Goal: Task Accomplishment & Management: Use online tool/utility

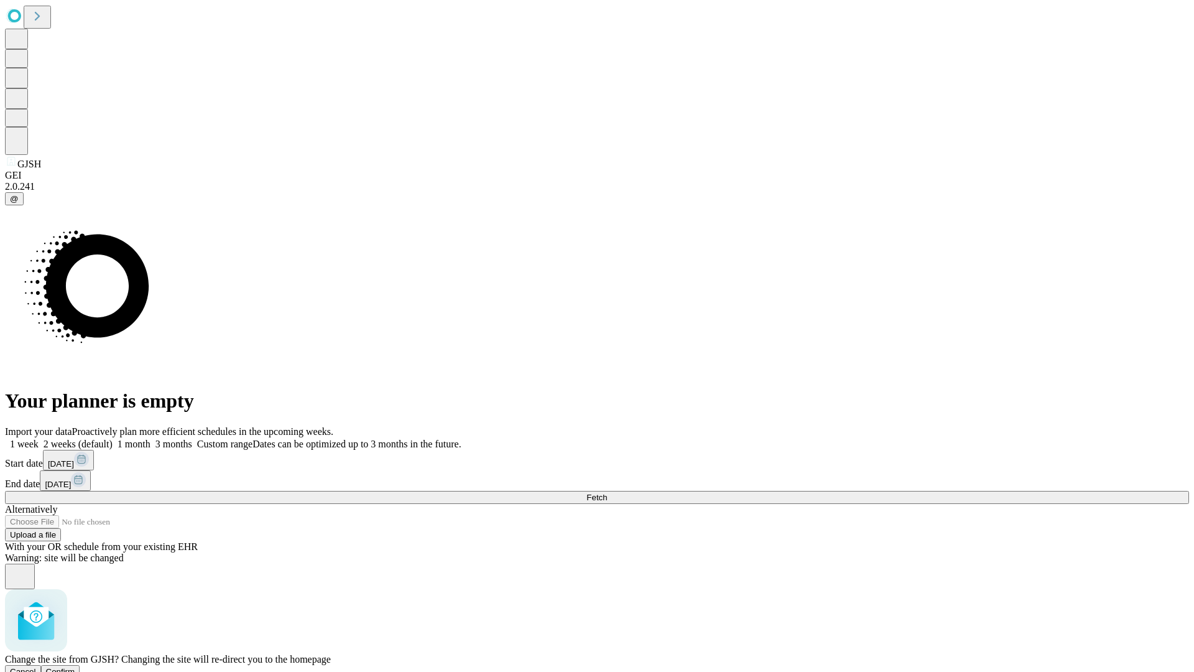
click at [75, 667] on span "Confirm" at bounding box center [60, 671] width 29 height 9
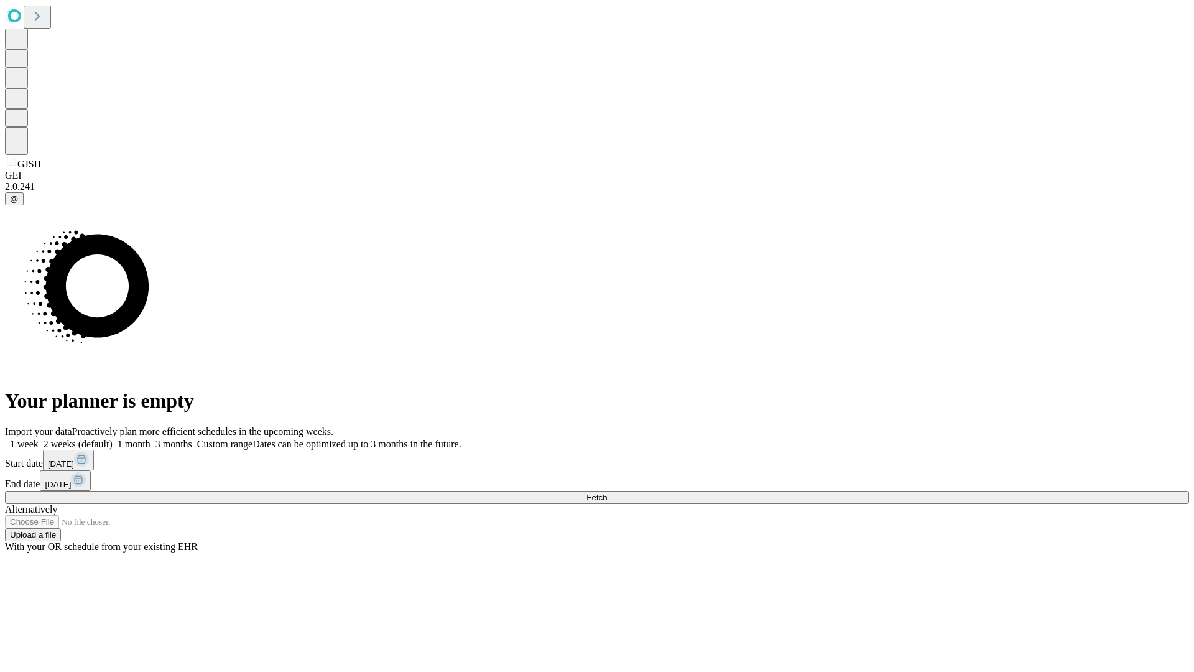
click at [150, 438] on label "1 month" at bounding box center [132, 443] width 38 height 11
click at [607, 493] on span "Fetch" at bounding box center [596, 497] width 21 height 9
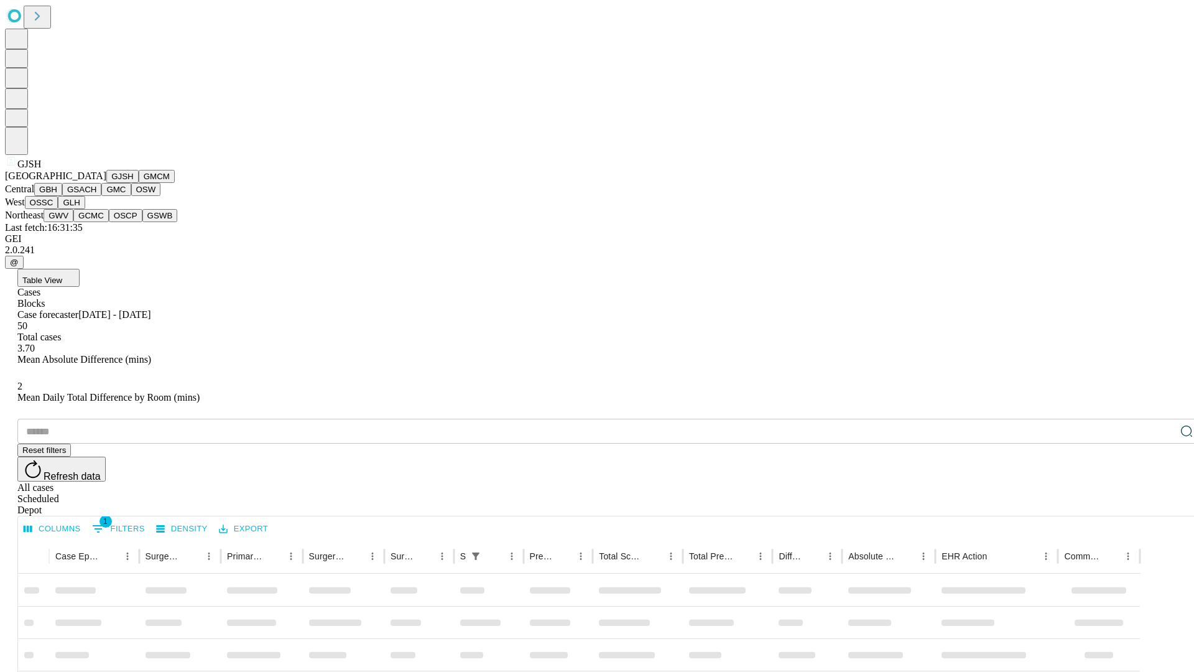
click at [139, 183] on button "GMCM" at bounding box center [157, 176] width 36 height 13
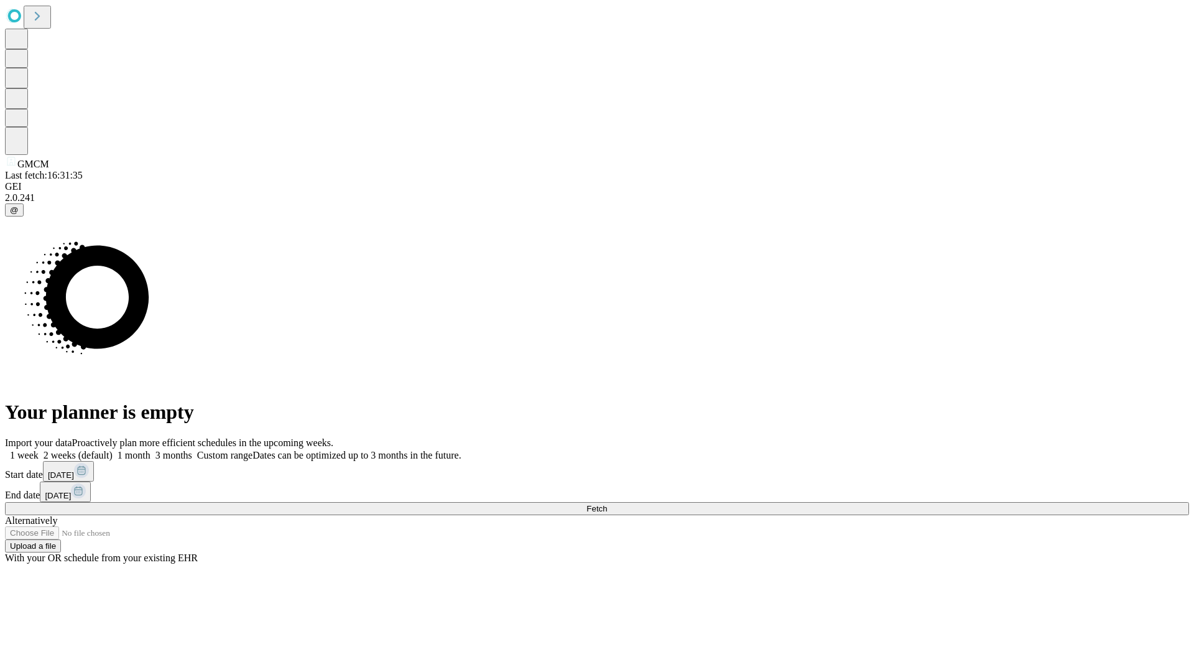
click at [150, 450] on label "1 month" at bounding box center [132, 455] width 38 height 11
click at [607, 504] on span "Fetch" at bounding box center [596, 508] width 21 height 9
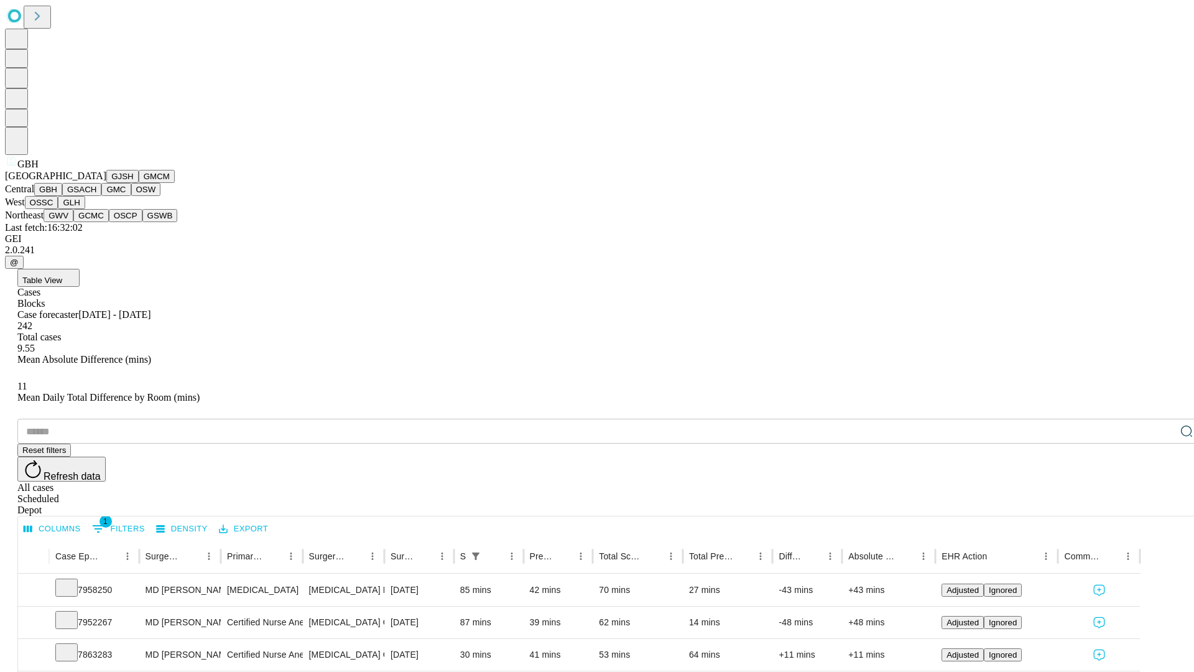
click at [96, 196] on button "GSACH" at bounding box center [81, 189] width 39 height 13
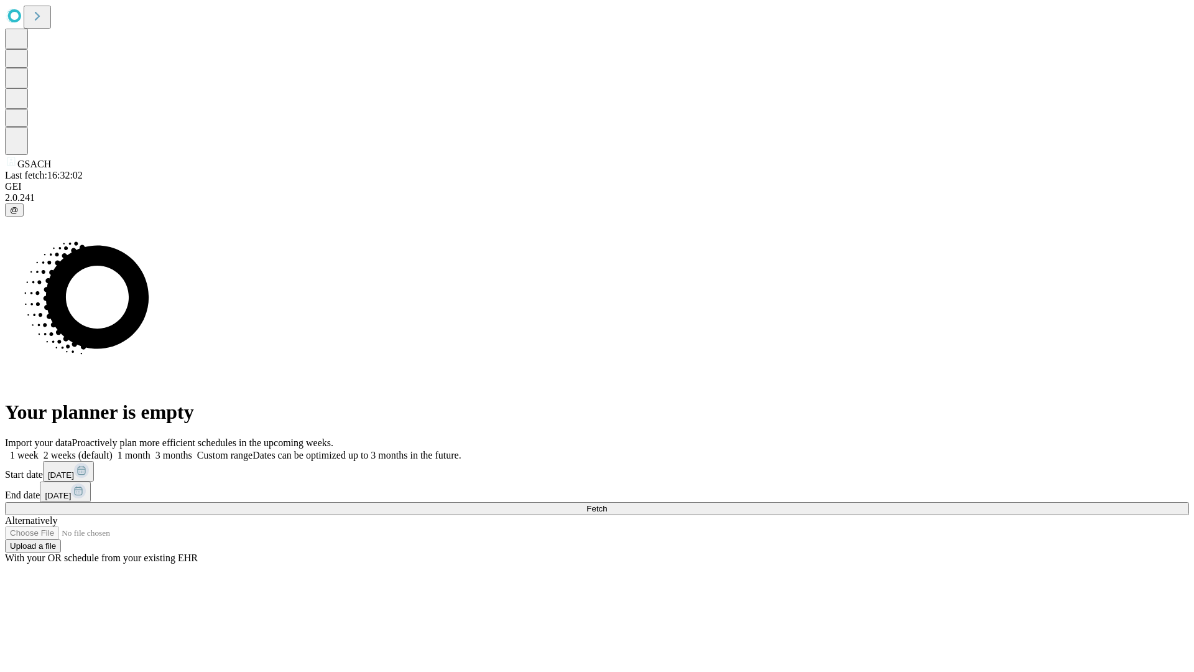
click at [150, 450] on label "1 month" at bounding box center [132, 455] width 38 height 11
click at [607, 504] on span "Fetch" at bounding box center [596, 508] width 21 height 9
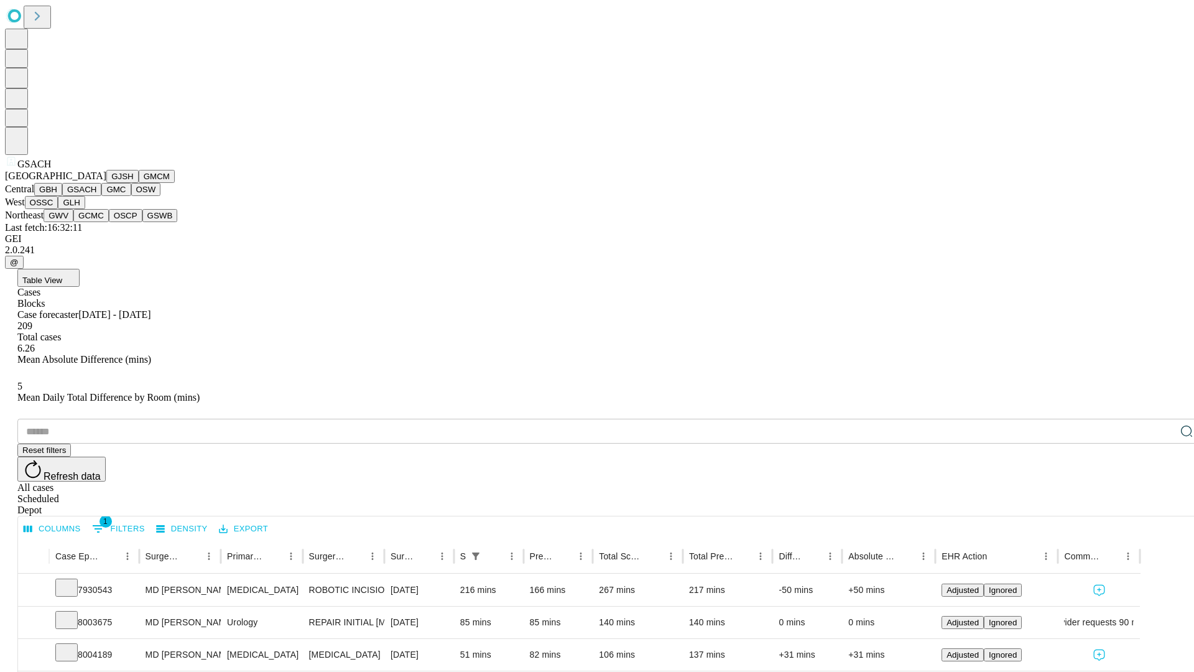
click at [101, 196] on button "GMC" at bounding box center [115, 189] width 29 height 13
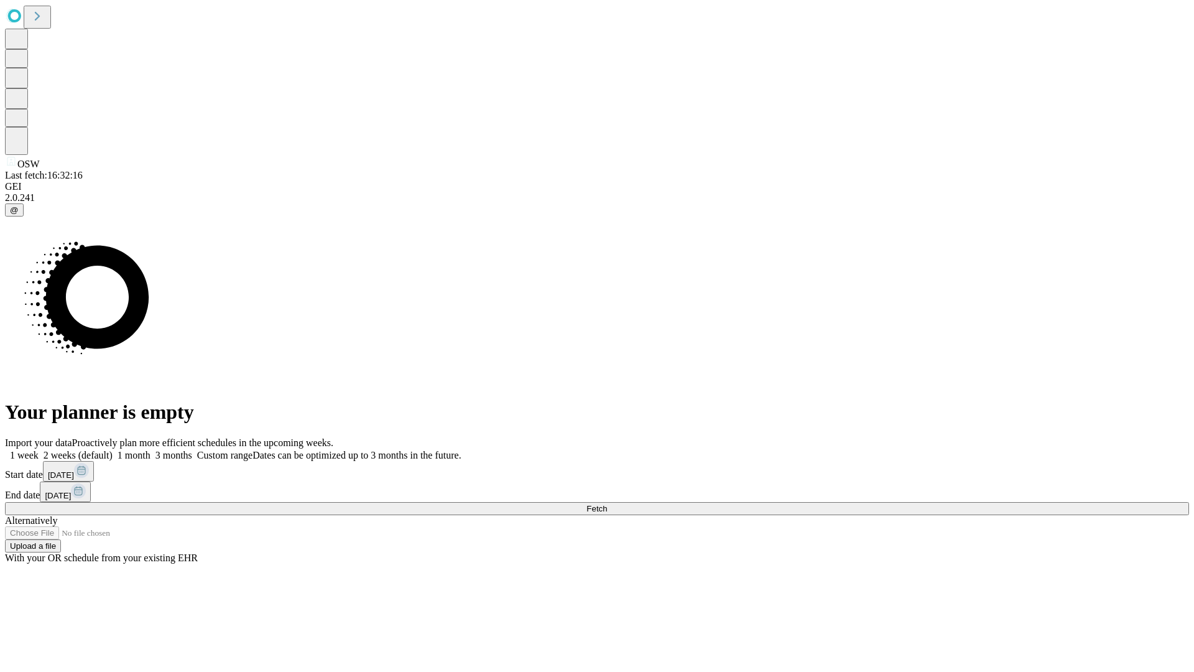
click at [150, 450] on label "1 month" at bounding box center [132, 455] width 38 height 11
click at [607, 504] on span "Fetch" at bounding box center [596, 508] width 21 height 9
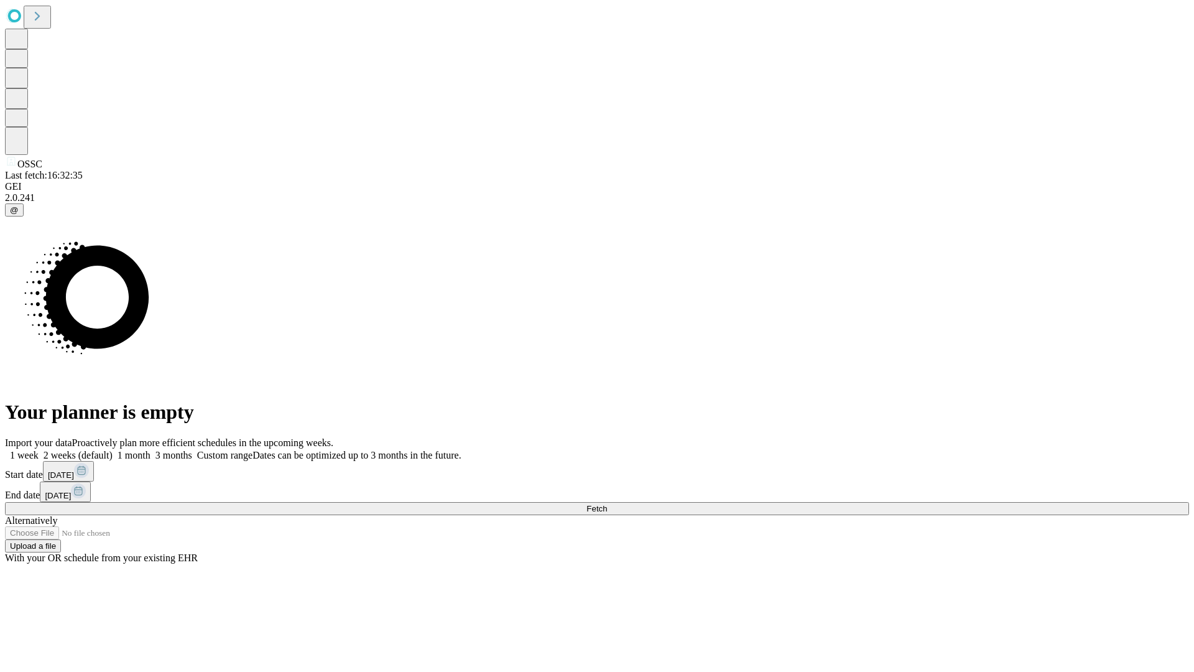
click at [150, 450] on label "1 month" at bounding box center [132, 455] width 38 height 11
click at [607, 504] on span "Fetch" at bounding box center [596, 508] width 21 height 9
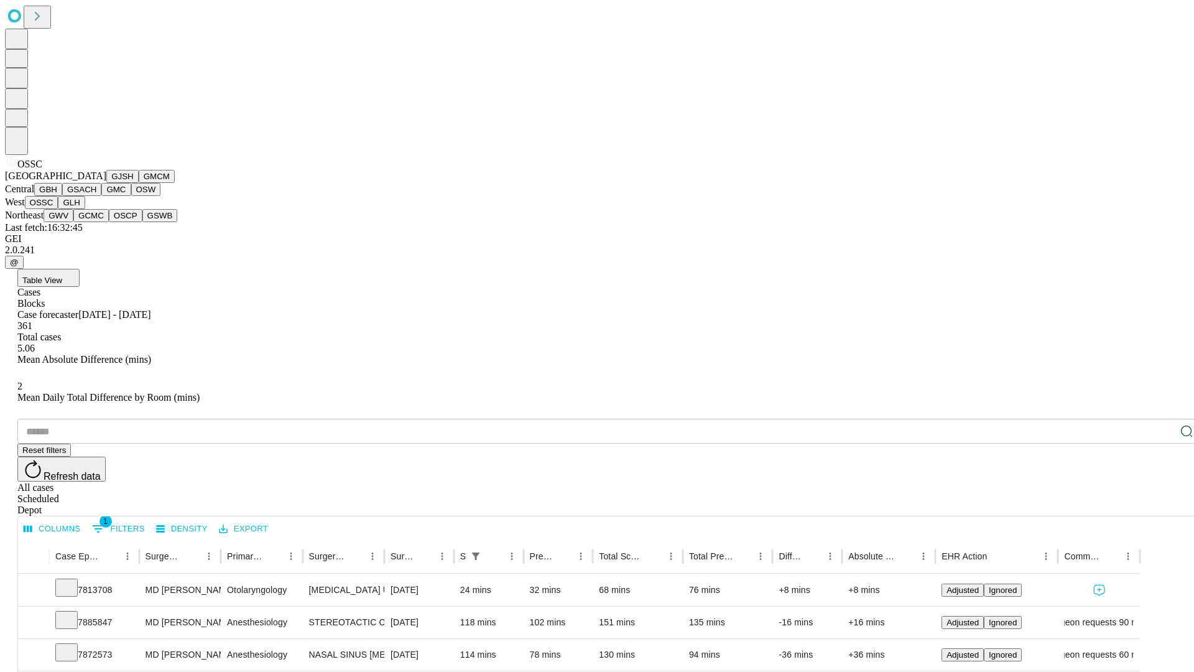
click at [85, 209] on button "GLH" at bounding box center [71, 202] width 27 height 13
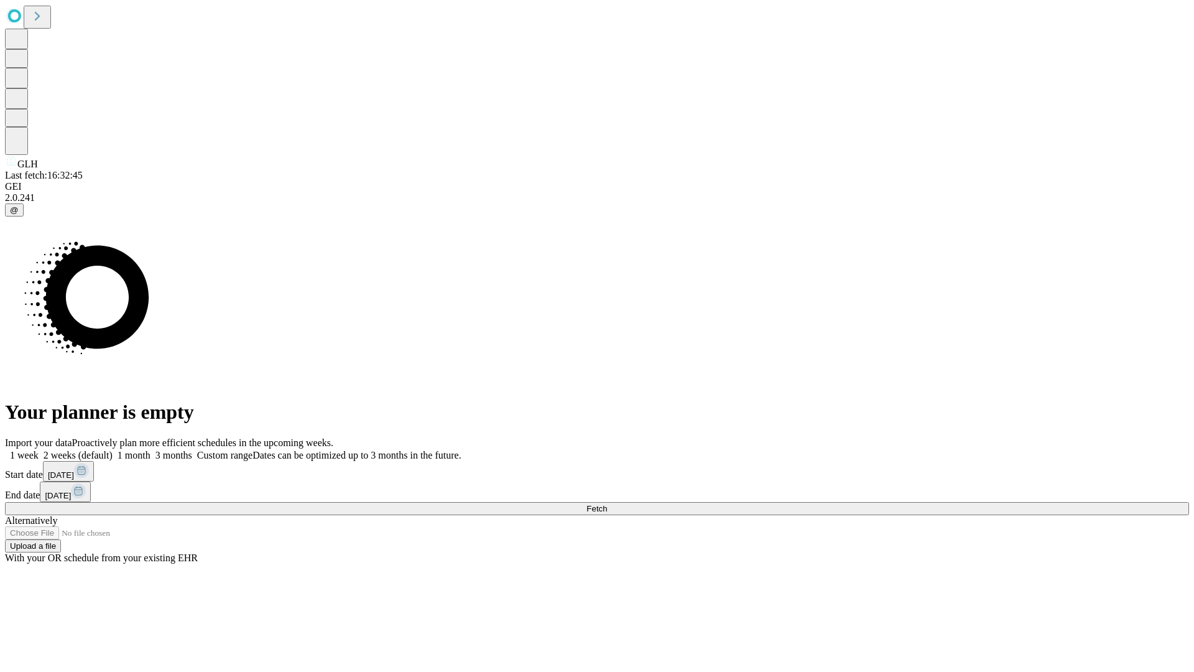
click at [150, 450] on label "1 month" at bounding box center [132, 455] width 38 height 11
click at [607, 504] on span "Fetch" at bounding box center [596, 508] width 21 height 9
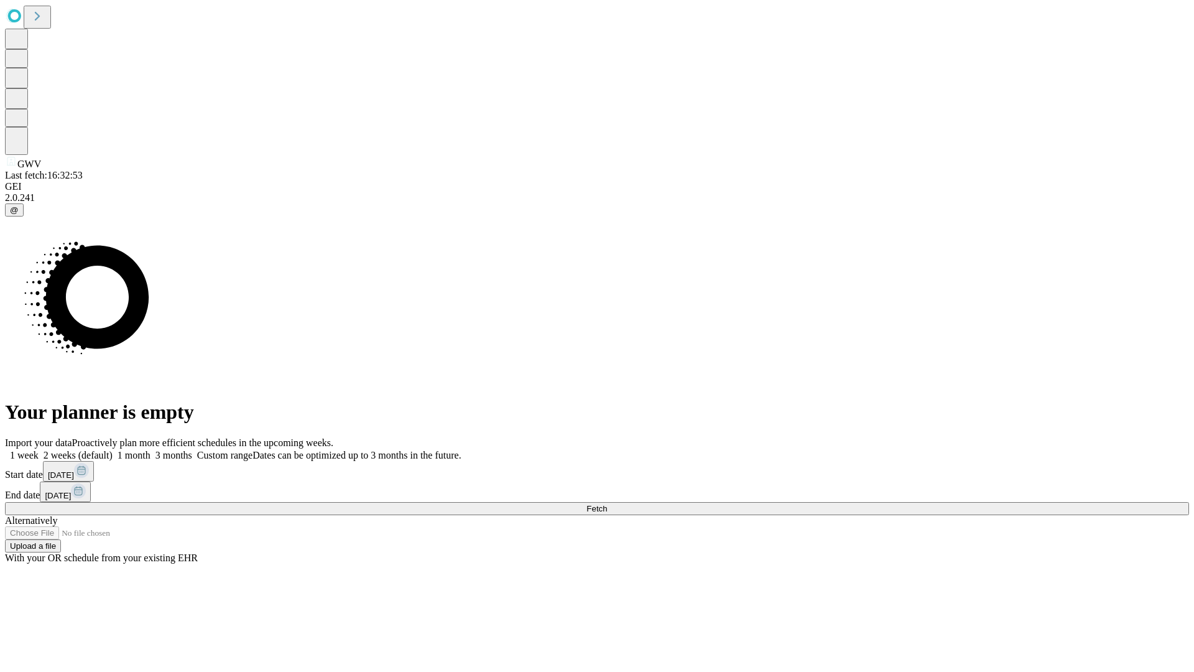
click at [150, 450] on label "1 month" at bounding box center [132, 455] width 38 height 11
click at [607, 504] on span "Fetch" at bounding box center [596, 508] width 21 height 9
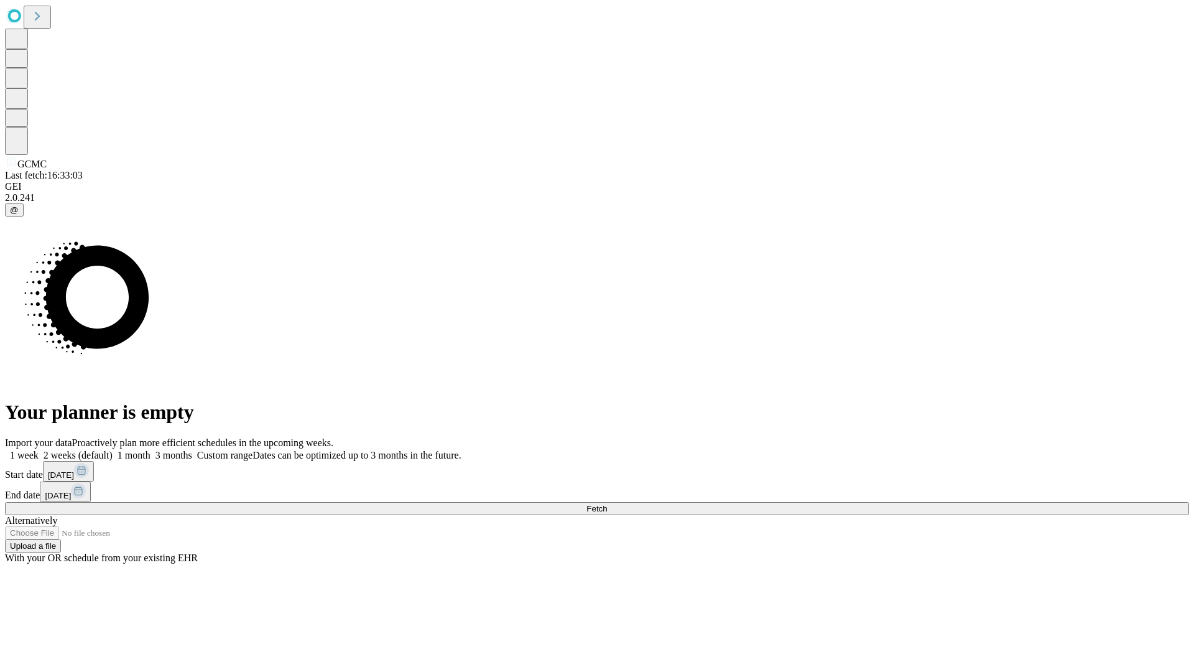
click at [150, 450] on label "1 month" at bounding box center [132, 455] width 38 height 11
click at [607, 504] on span "Fetch" at bounding box center [596, 508] width 21 height 9
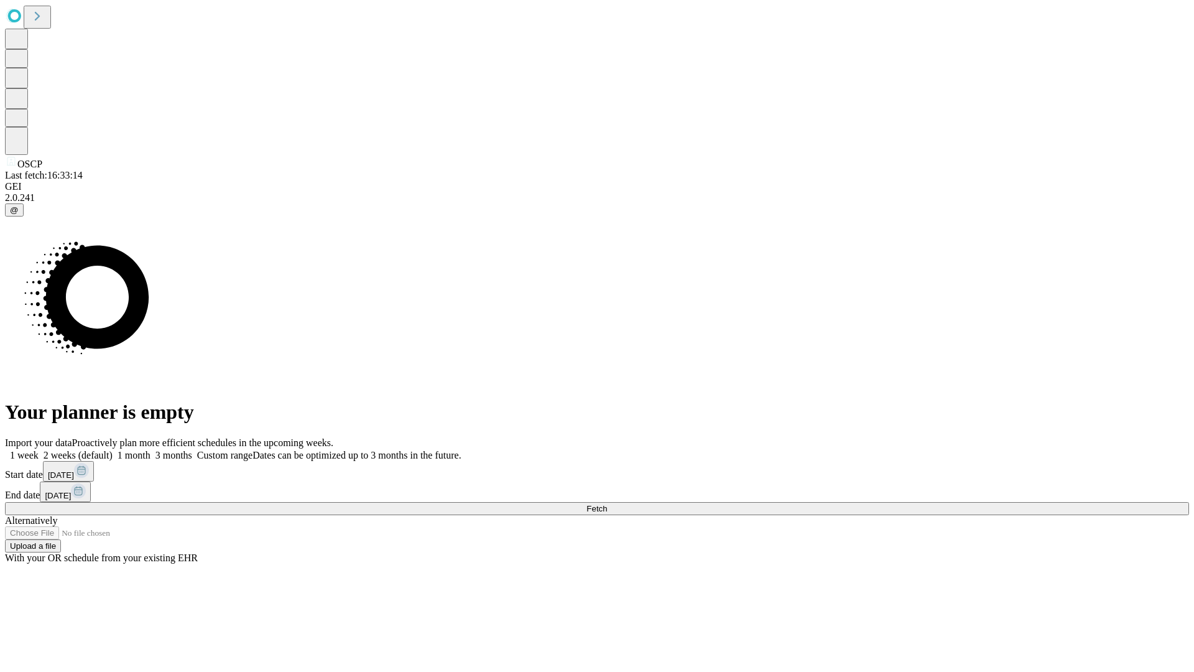
click at [150, 450] on label "1 month" at bounding box center [132, 455] width 38 height 11
click at [607, 504] on span "Fetch" at bounding box center [596, 508] width 21 height 9
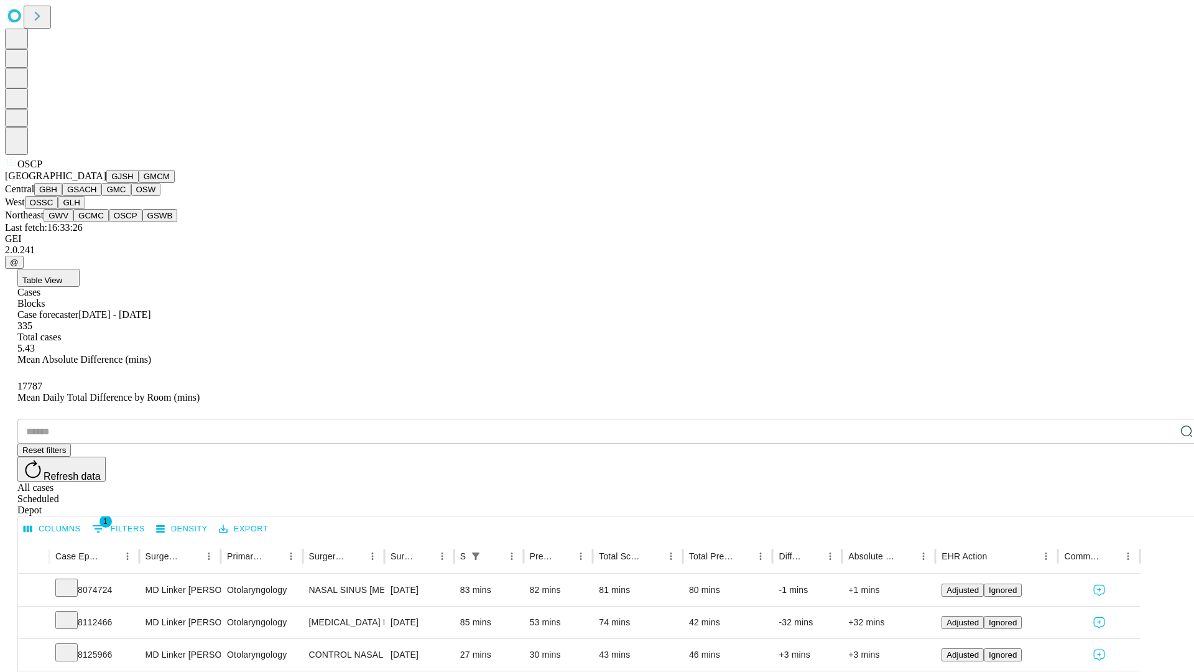
click at [142, 222] on button "GSWB" at bounding box center [159, 215] width 35 height 13
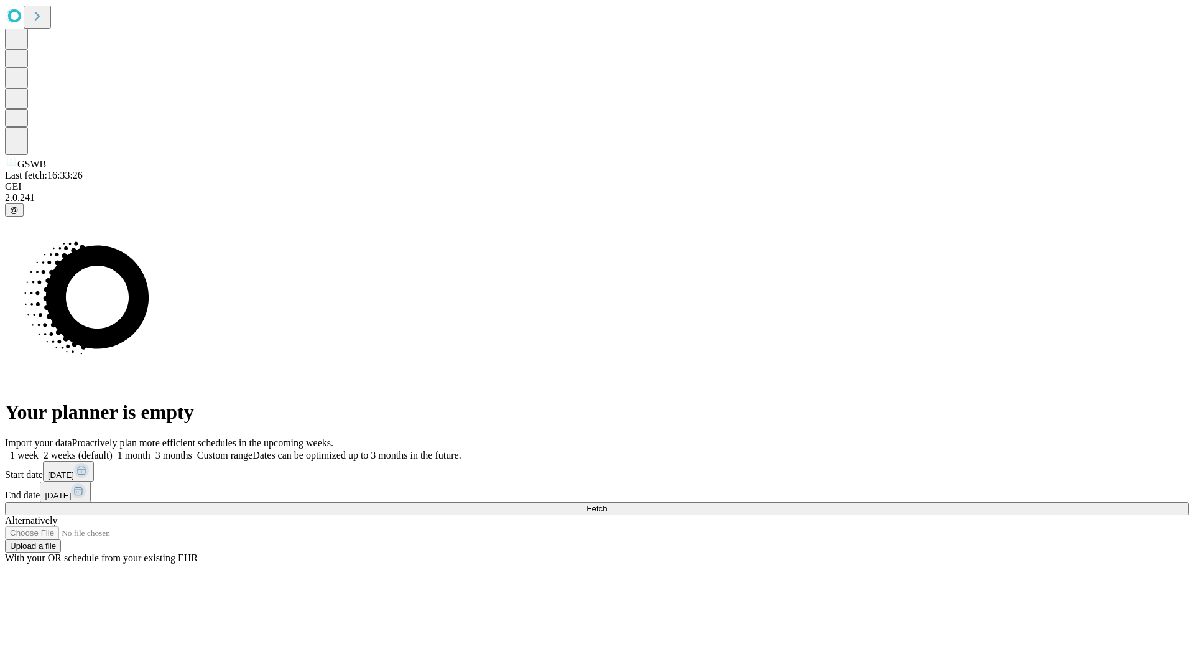
click at [150, 450] on label "1 month" at bounding box center [132, 455] width 38 height 11
click at [607, 504] on span "Fetch" at bounding box center [596, 508] width 21 height 9
